Goal: Information Seeking & Learning: Check status

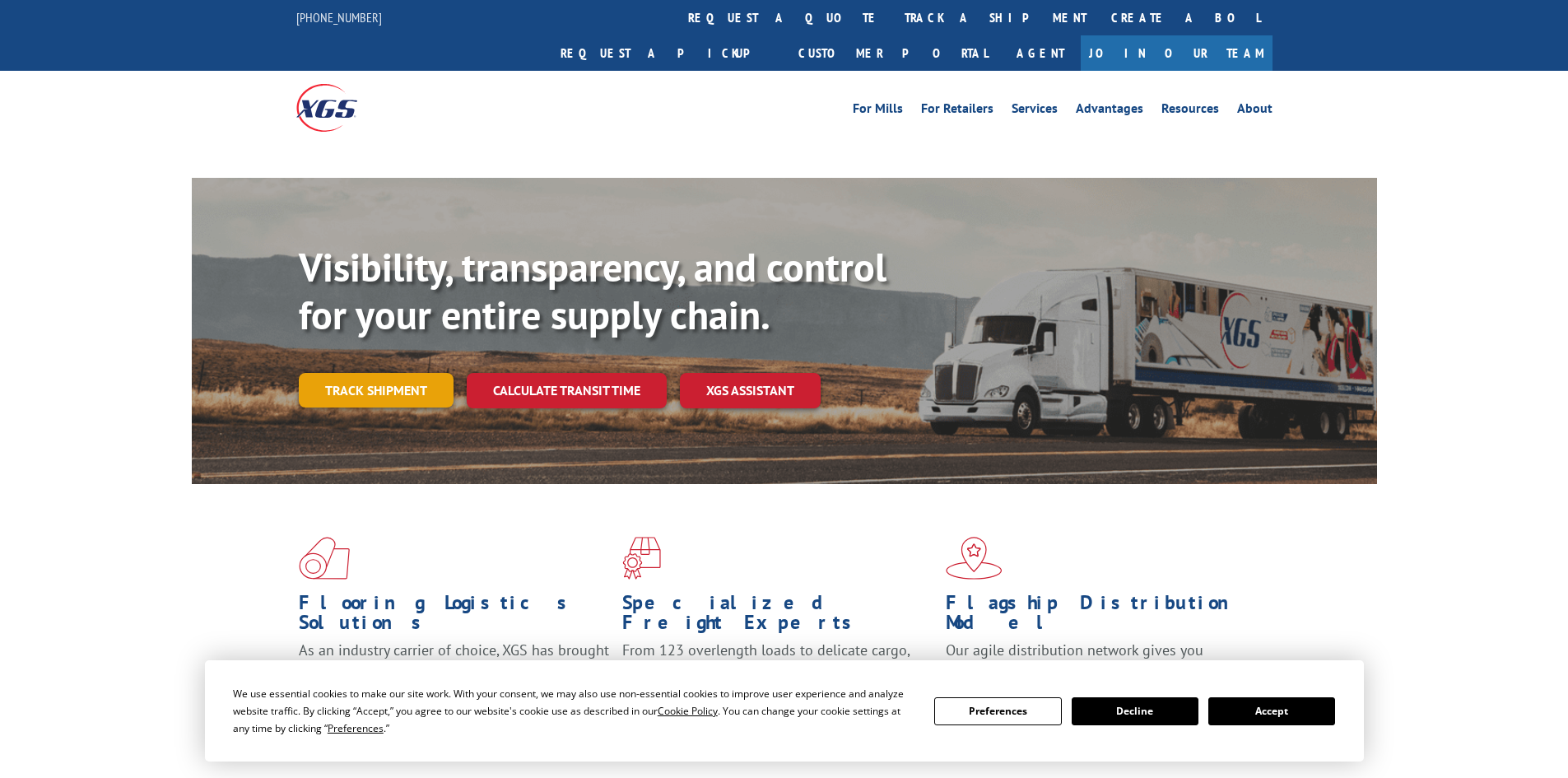
click at [366, 373] on link "Track shipment" at bounding box center [377, 390] width 155 height 35
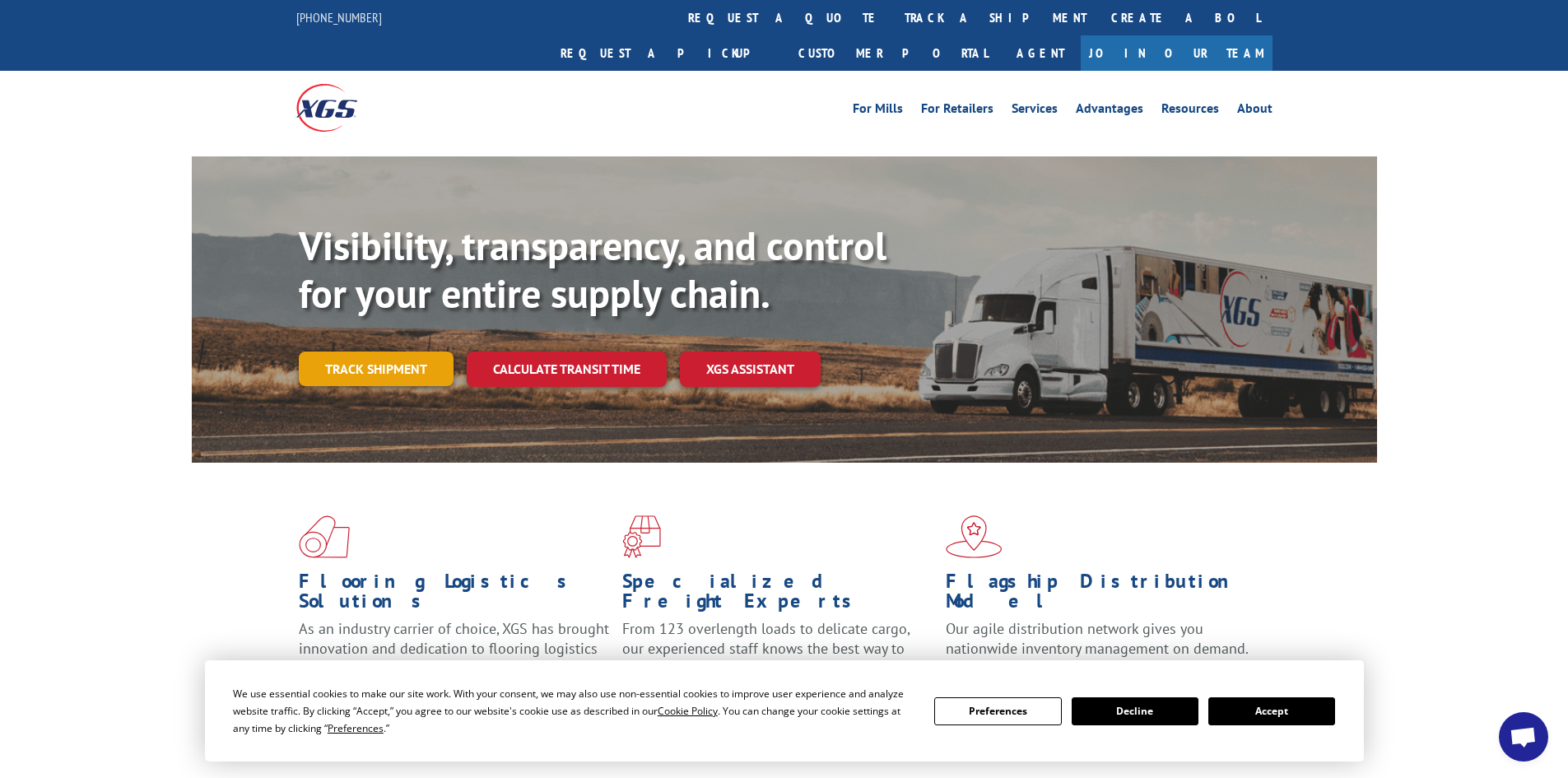
click at [365, 352] on link "Track shipment" at bounding box center [377, 369] width 155 height 35
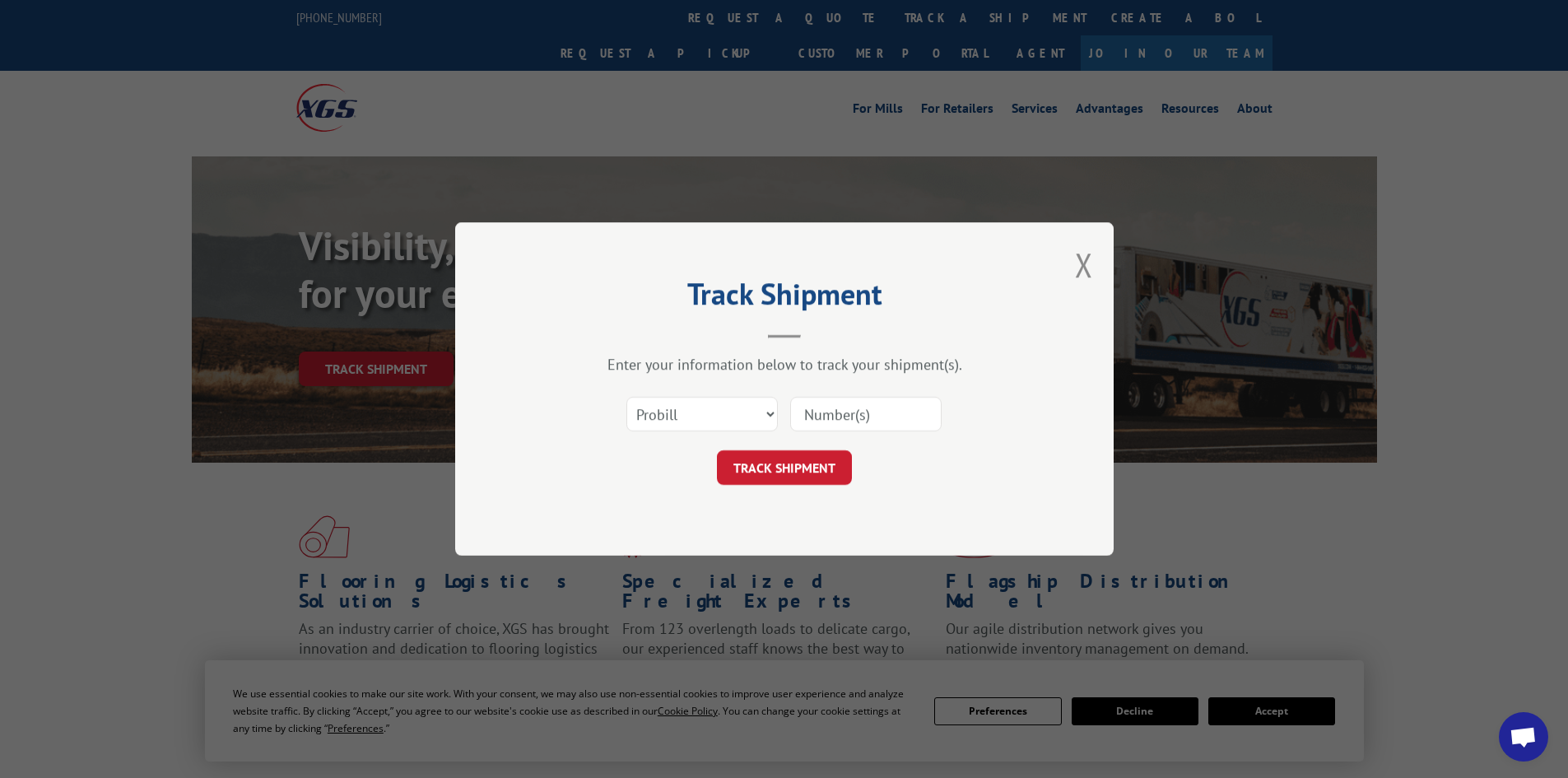
click at [848, 418] on input at bounding box center [866, 414] width 152 height 35
paste input "17095799"
type input "17095799"
click at [717, 450] on button "TRACK SHIPMENT" at bounding box center [784, 467] width 135 height 35
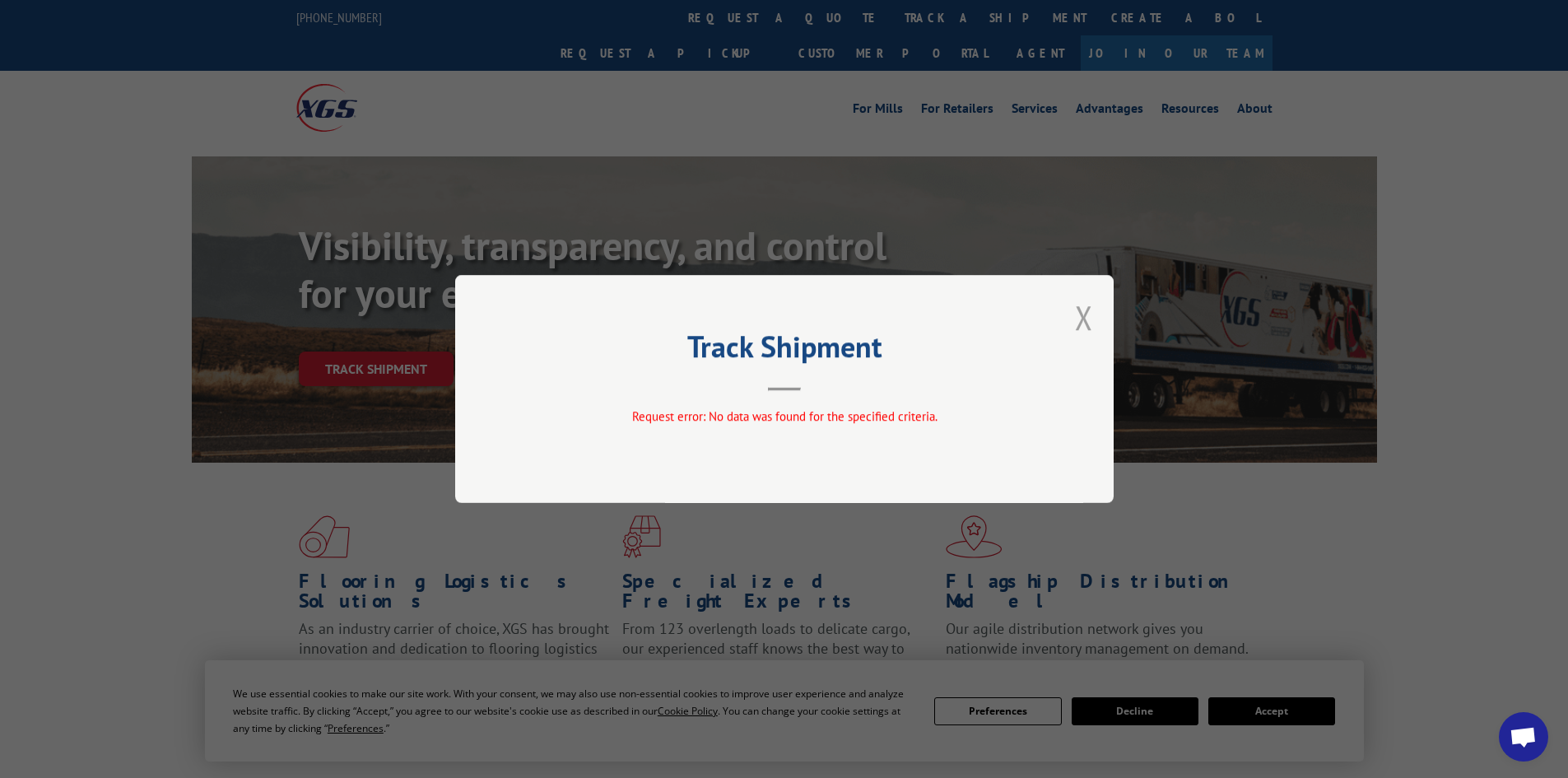
click at [1084, 333] on button "Close modal" at bounding box center [1084, 317] width 18 height 43
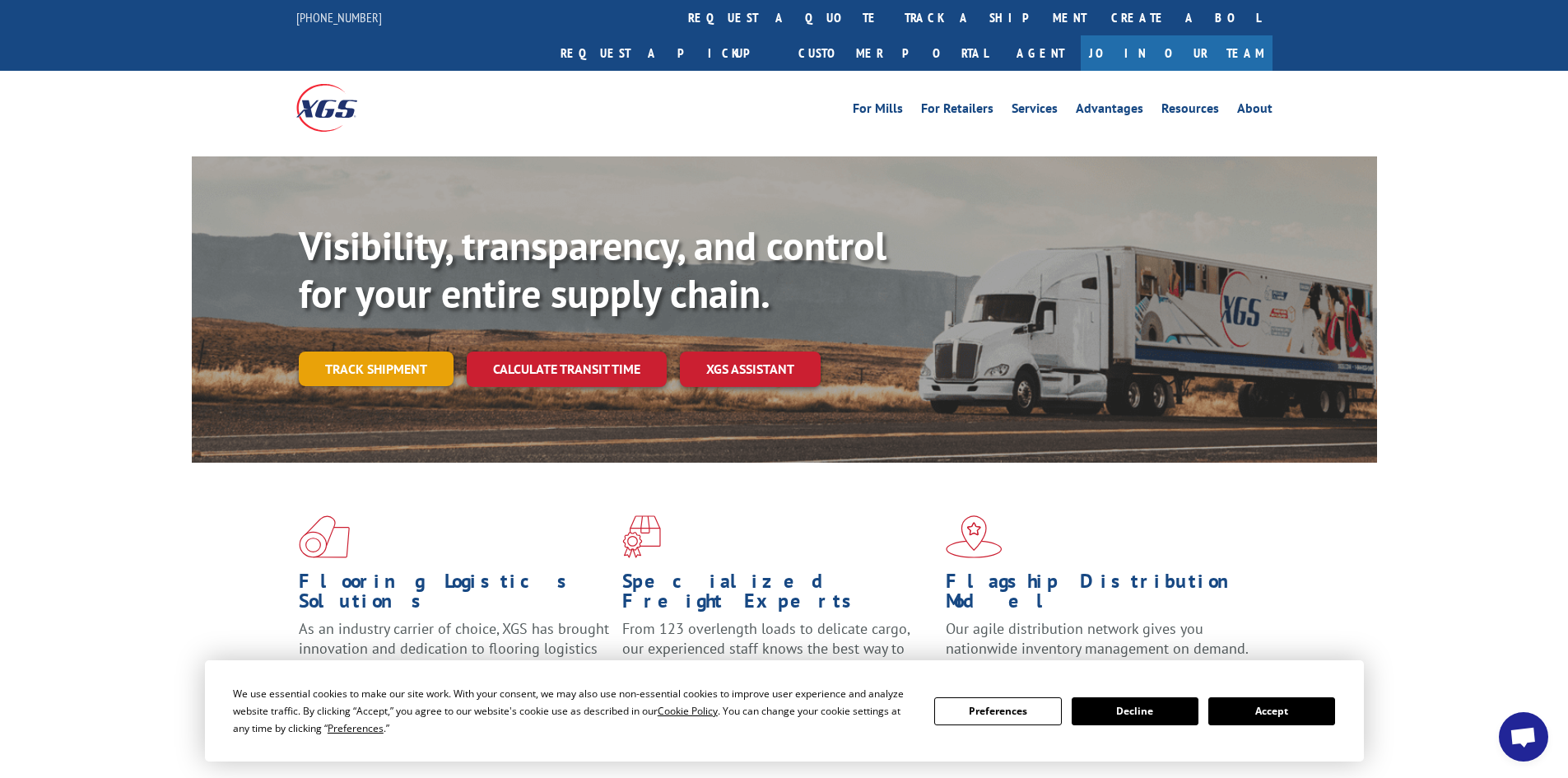
click at [373, 352] on link "Track shipment" at bounding box center [377, 369] width 155 height 35
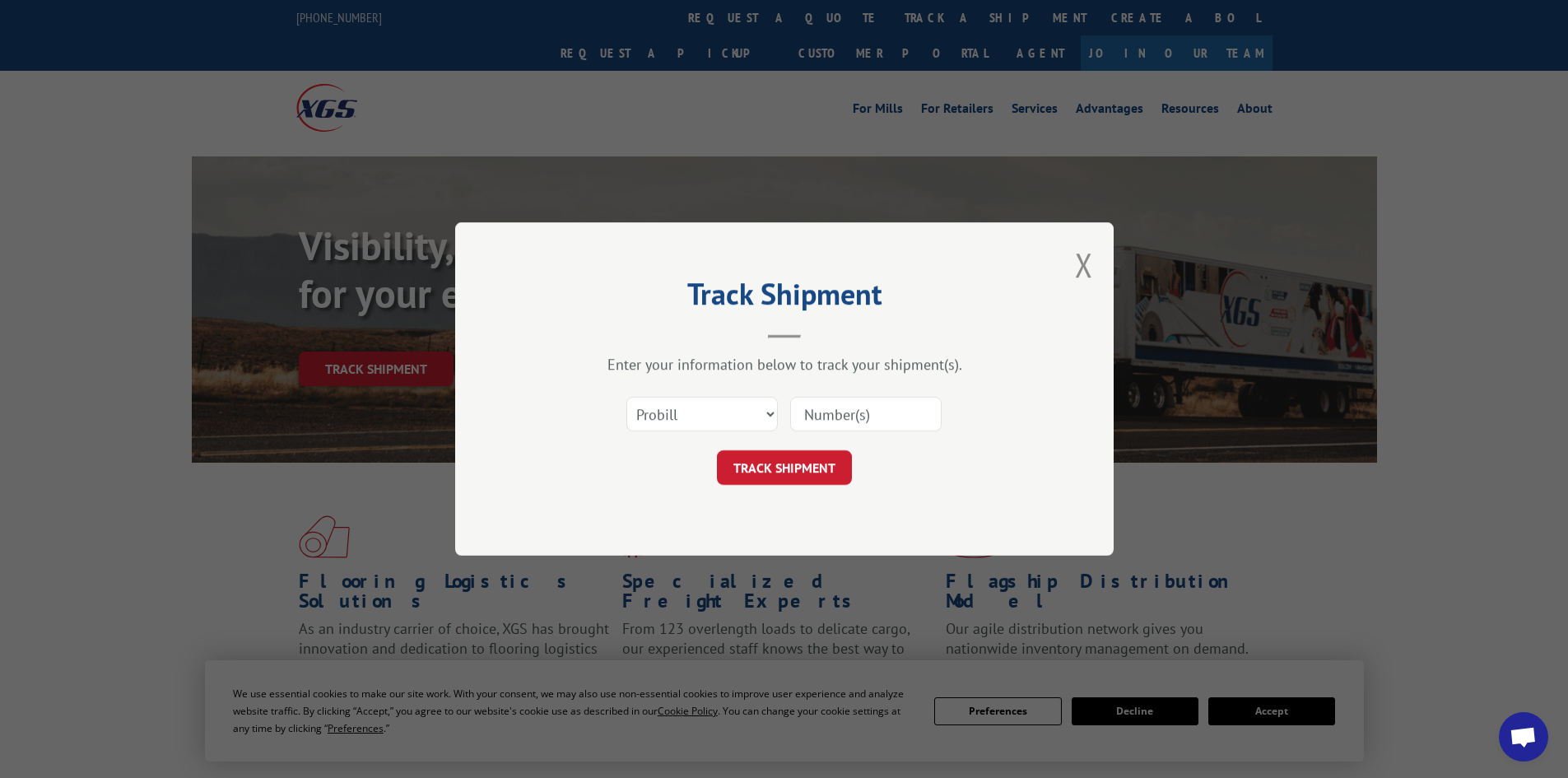
drag, startPoint x: 841, startPoint y: 422, endPoint x: 830, endPoint y: 409, distance: 17.0
click at [837, 416] on input at bounding box center [866, 414] width 152 height 35
paste input "17473225"
type input "17473225"
click at [746, 470] on button "TRACK SHIPMENT" at bounding box center [784, 467] width 135 height 35
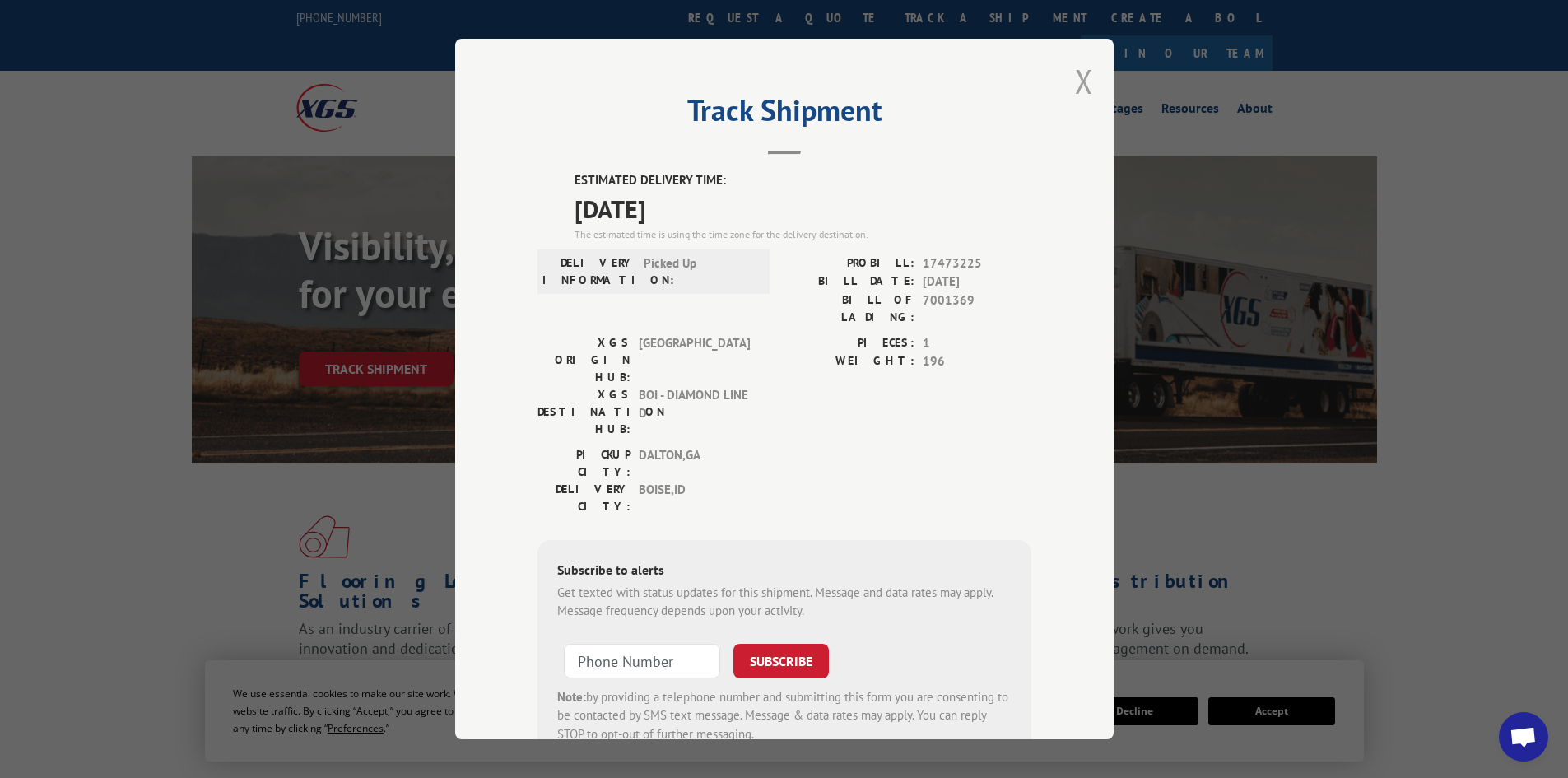
click at [1077, 78] on button "Close modal" at bounding box center [1084, 81] width 18 height 43
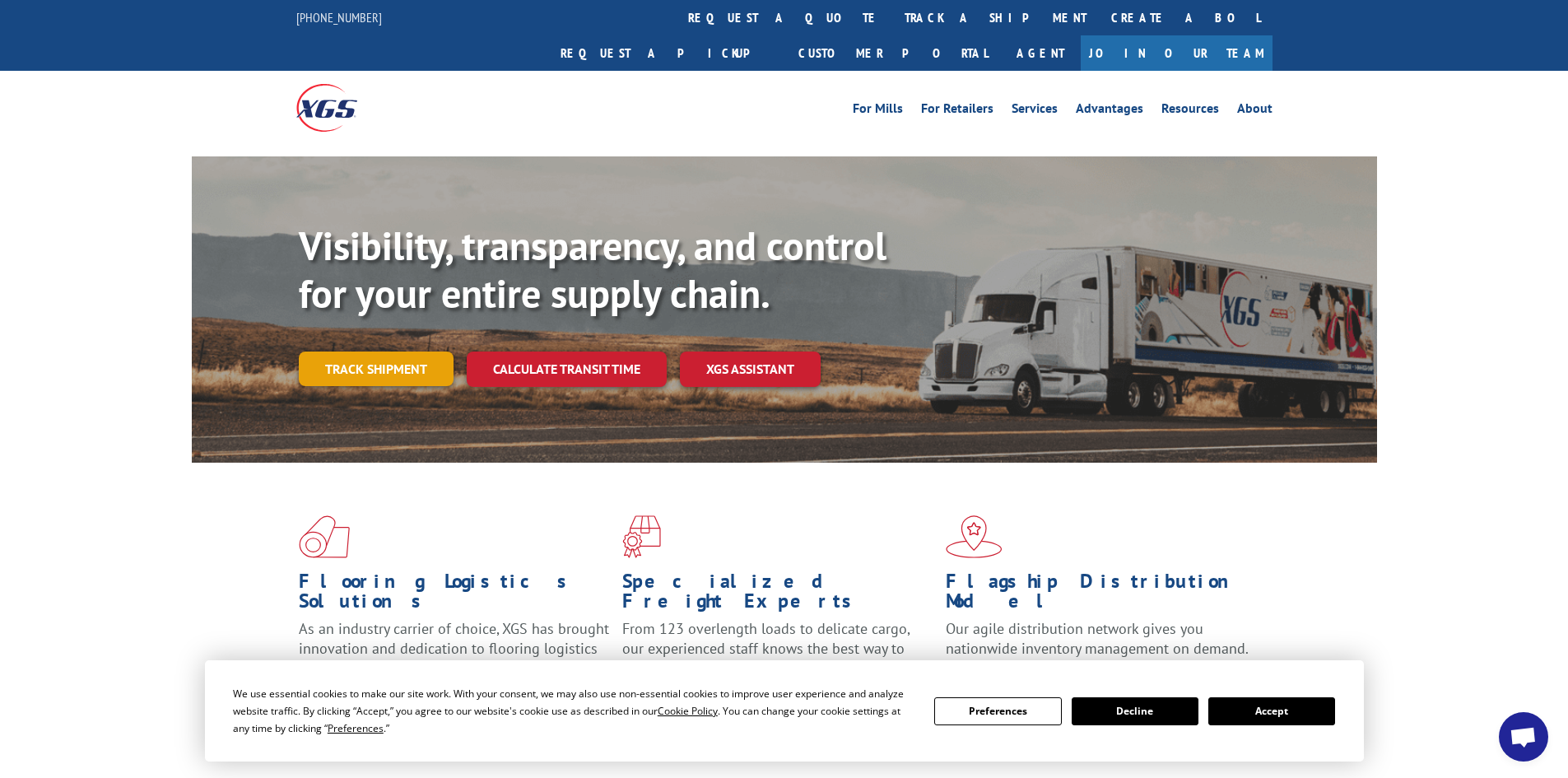
click at [324, 352] on link "Track shipment" at bounding box center [377, 369] width 155 height 35
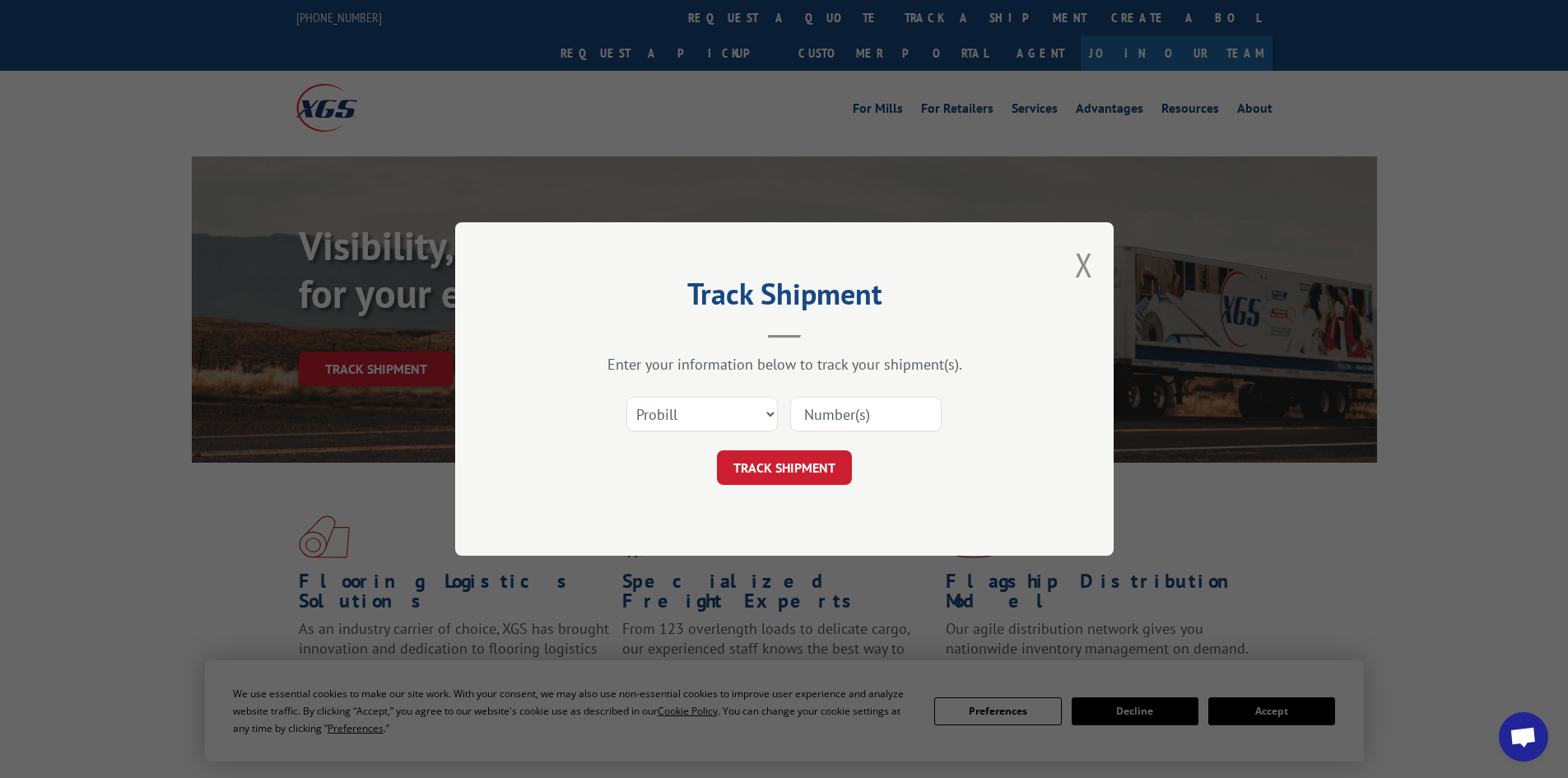
click at [870, 418] on input at bounding box center [866, 414] width 152 height 35
paste input "17473225"
type input "17473225"
click at [717, 450] on button "TRACK SHIPMENT" at bounding box center [784, 467] width 135 height 35
